Goal: Register for event/course

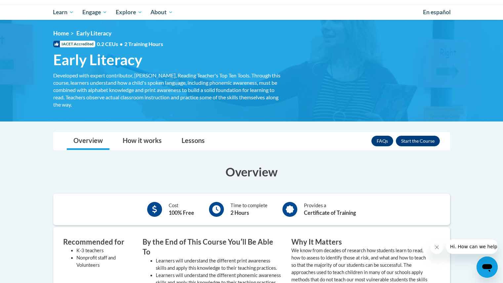
scroll to position [56, 0]
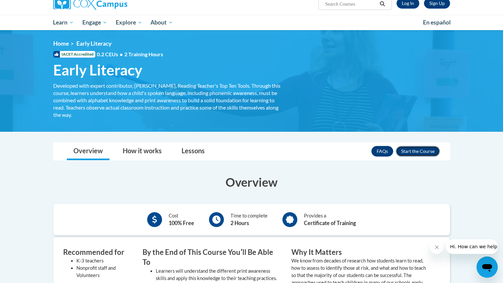
click at [417, 155] on button "Enroll" at bounding box center [418, 151] width 44 height 11
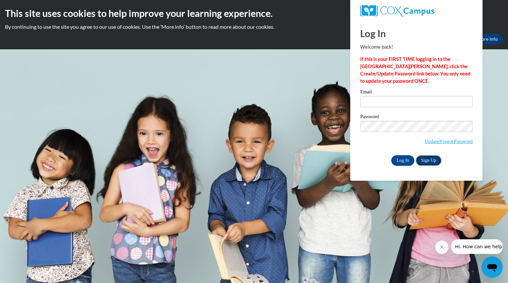
click at [431, 162] on link "Sign Up" at bounding box center [429, 160] width 26 height 11
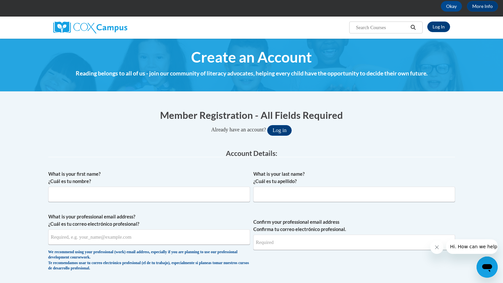
scroll to position [55, 0]
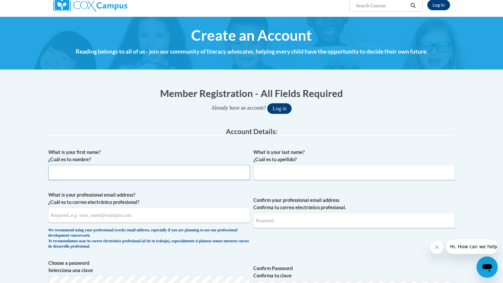
click at [160, 173] on input "What is your first name? ¿Cuál es tu nombre?" at bounding box center [149, 172] width 202 height 15
type input "Mariely"
click at [269, 178] on input "What is your last name? ¿Cuál es tu apellido?" at bounding box center [354, 172] width 202 height 15
type input "Rodriguez"
click at [181, 221] on input "What is your professional email address? ¿Cuál es tu correo electrónico profesi…" at bounding box center [149, 214] width 202 height 15
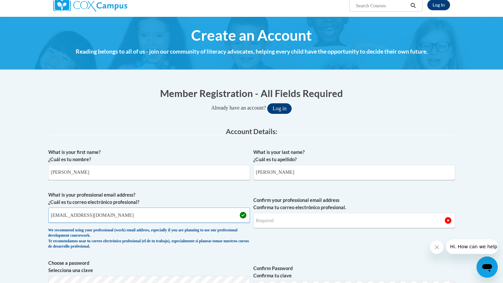
type input "mrodr168@students.kennesaw.edu"
click at [273, 226] on input "Confirm your professional email address Confirma tu correo electrónico profesio…" at bounding box center [354, 220] width 202 height 15
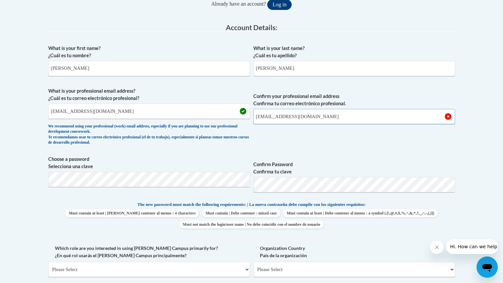
scroll to position [159, 0]
type input "mrodr168@students.kennesaw.edu"
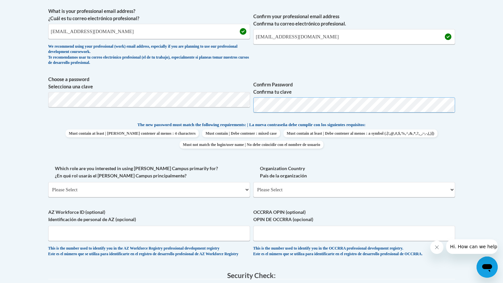
scroll to position [239, 0]
click at [169, 193] on select "Please Select College/University | Colegio/Universidad Community/Nonprofit Part…" at bounding box center [149, 189] width 202 height 15
select select "5a18ea06-2b54-4451-96f2-d152daf9eac5"
click at [48, 182] on select "Please Select College/University | Colegio/Universidad Community/Nonprofit Part…" at bounding box center [149, 189] width 202 height 15
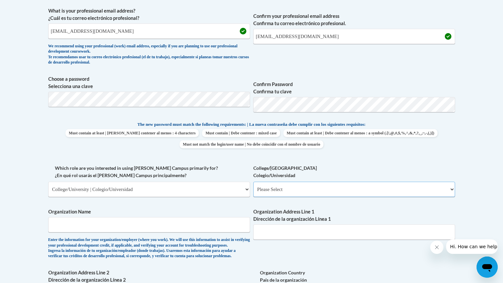
click at [262, 195] on select "Please Select College/University Staff | Empleado universitario College/Univers…" at bounding box center [354, 189] width 202 height 15
select select "99b32b07-cffc-426c-8bf6-0cd77760d84b"
click at [253, 182] on select "Please Select College/University Staff | Empleado universitario College/Univers…" at bounding box center [354, 189] width 202 height 15
click at [142, 226] on input "Organization Name" at bounding box center [149, 224] width 202 height 15
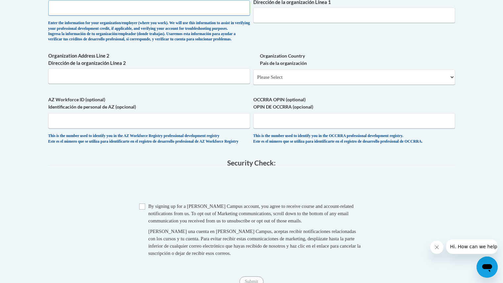
scroll to position [459, 0]
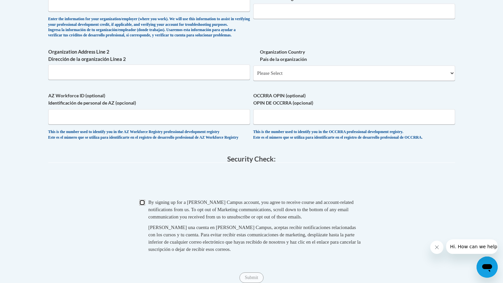
click at [139, 205] on input "Checkbox" at bounding box center [142, 202] width 6 height 6
checkbox input "true"
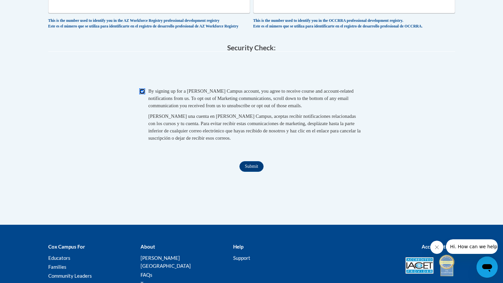
scroll to position [574, 0]
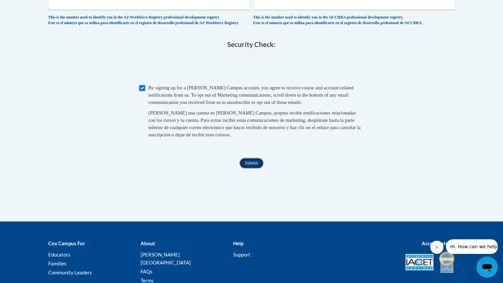
click at [252, 168] on input "Submit" at bounding box center [252, 163] width 24 height 11
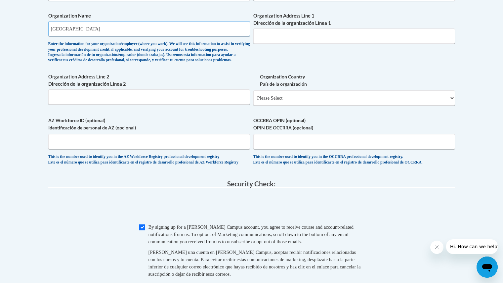
scroll to position [434, 0]
type input "Kennesaw State University"
click at [288, 41] on input "Organization Address Line 1 Dirección de la organización Línea 1" at bounding box center [354, 36] width 202 height 15
click at [269, 106] on select "Please Select United States | Estados Unidos Outside of the United States | Fue…" at bounding box center [354, 98] width 202 height 15
select select "ad49bcad-a171-4b2e-b99c-48b446064914"
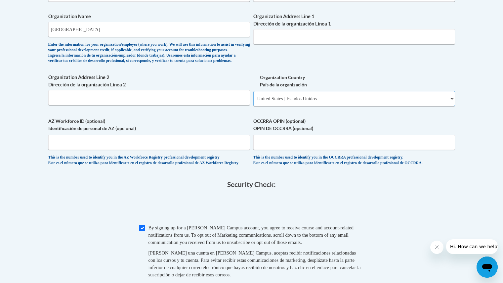
click at [253, 102] on select "Please Select United States | Estados Unidos Outside of the United States | Fue…" at bounding box center [354, 98] width 202 height 15
select select
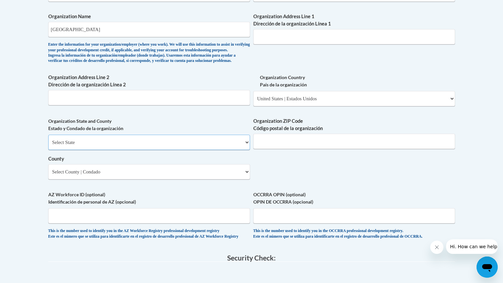
click at [170, 150] on select "Select State Alabama Alaska Arizona Arkansas California Colorado Connecticut De…" at bounding box center [149, 142] width 202 height 15
select select "Georgia"
click at [48, 146] on select "Select State Alabama Alaska Arizona Arkansas California Colorado Connecticut De…" at bounding box center [149, 142] width 202 height 15
click at [272, 149] on input "Organization ZIP Code Código postal de la organización" at bounding box center [354, 141] width 202 height 15
click at [166, 179] on select "Select County Appling Atkinson Bacon Baker Baldwin Banks Barrow Bartow Ben Hill…" at bounding box center [149, 171] width 202 height 15
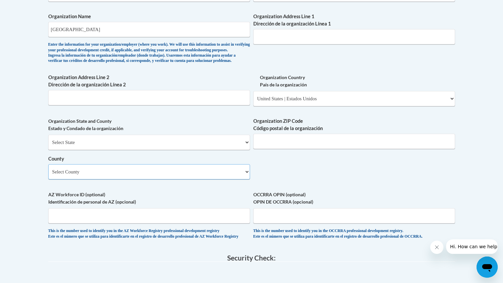
select select "Cobb"
click at [48, 175] on select "Select County Appling Atkinson Bacon Baker Baldwin Banks Barrow Bartow Ben Hill…" at bounding box center [149, 171] width 202 height 15
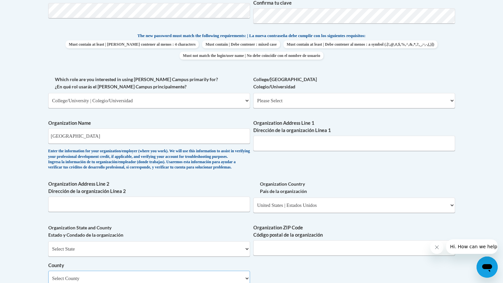
scroll to position [322, 0]
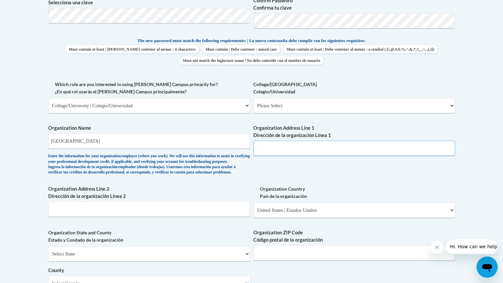
click at [280, 153] on input "Organization Address Line 1 Dirección de la organización Línea 1" at bounding box center [354, 148] width 202 height 15
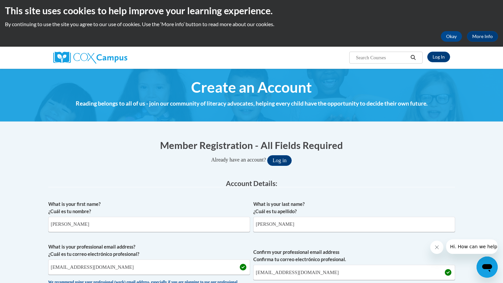
scroll to position [0, 0]
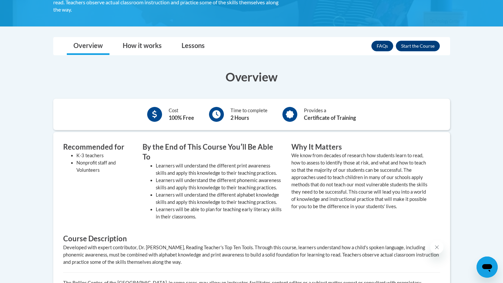
scroll to position [161, 0]
click at [122, 49] on link "How it works" at bounding box center [142, 47] width 52 height 18
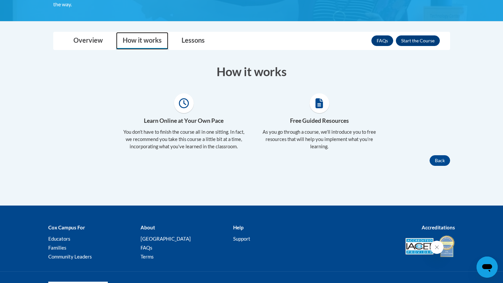
scroll to position [167, 0]
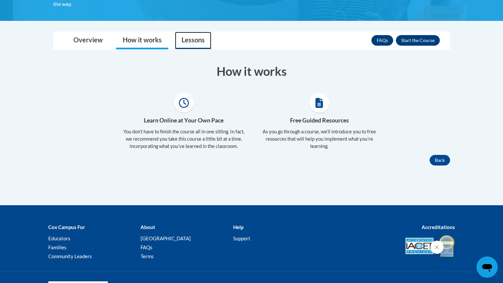
click at [182, 35] on link "Lessons" at bounding box center [193, 41] width 36 height 18
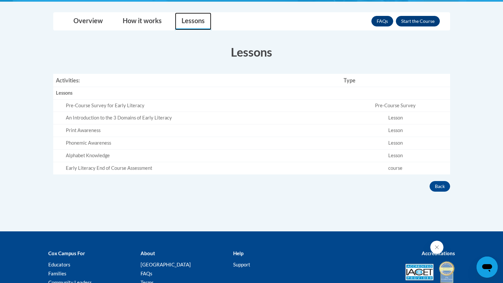
scroll to position [187, 0]
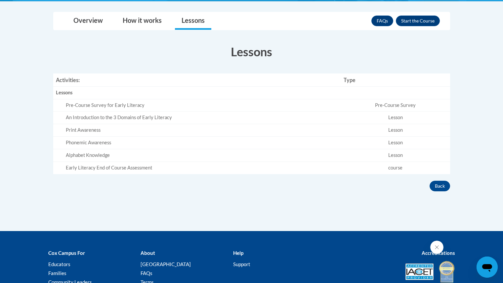
click at [78, 105] on div "Pre-Course Survey for Early Literacy" at bounding box center [202, 105] width 273 height 7
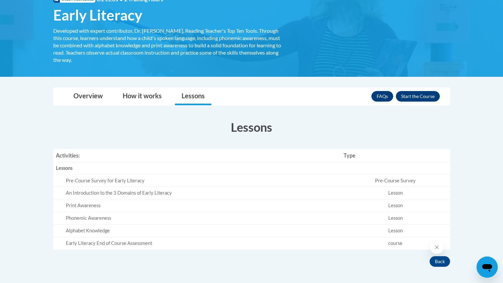
scroll to position [111, 0]
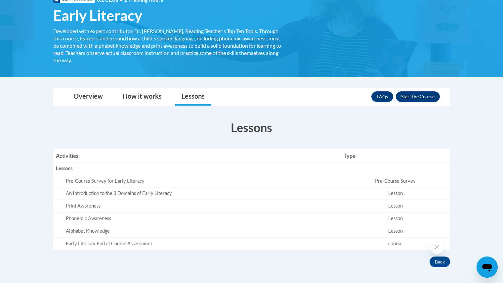
click at [430, 103] on div "FAQs Enroll" at bounding box center [406, 96] width 68 height 17
click at [422, 97] on button "Enroll" at bounding box center [418, 96] width 44 height 11
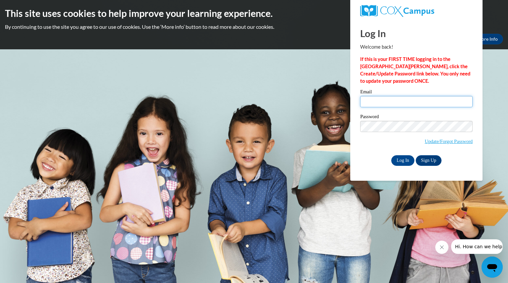
click at [425, 101] on input "Email" at bounding box center [416, 101] width 112 height 11
